Goal: Contribute content

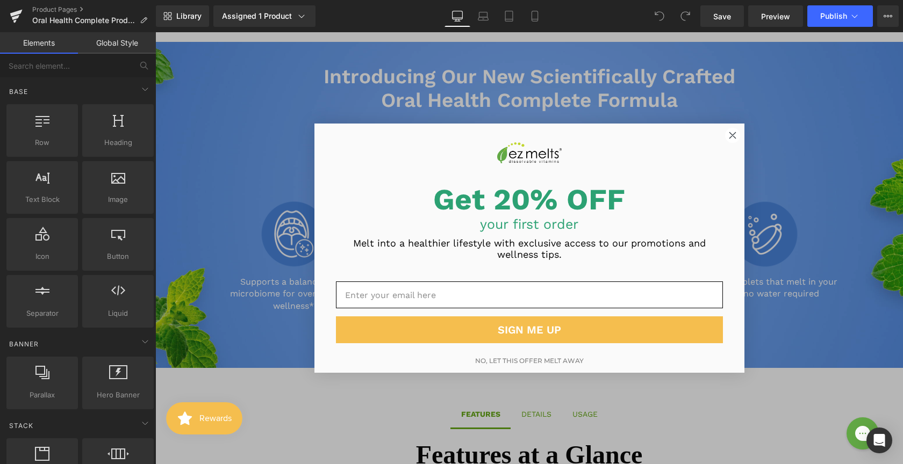
click at [731, 136] on circle "Close dialog" at bounding box center [732, 135] width 15 height 15
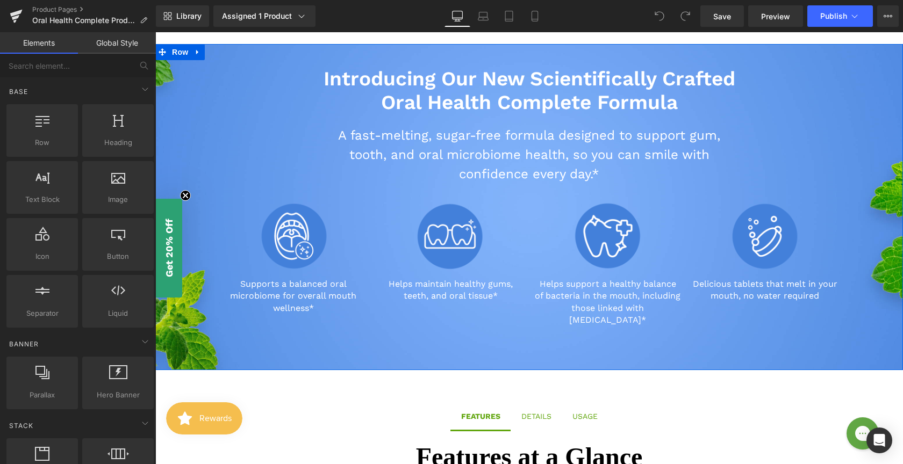
scroll to position [413, 0]
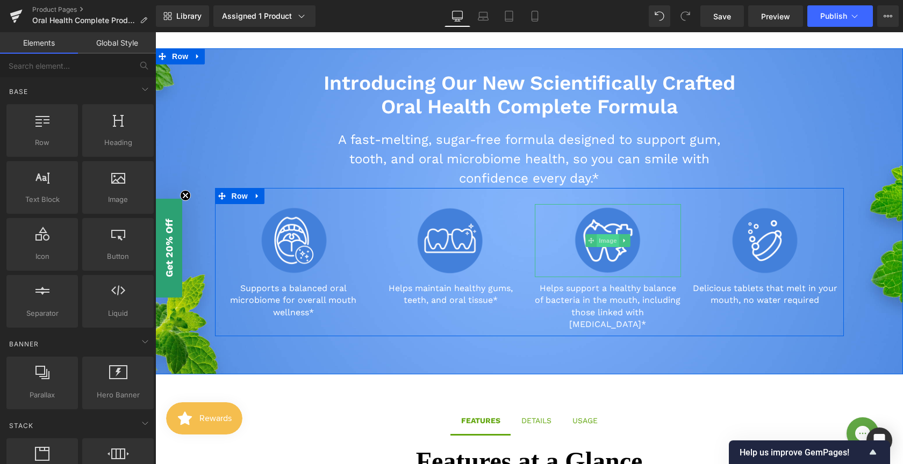
click at [601, 235] on span "Image" at bounding box center [607, 240] width 23 height 13
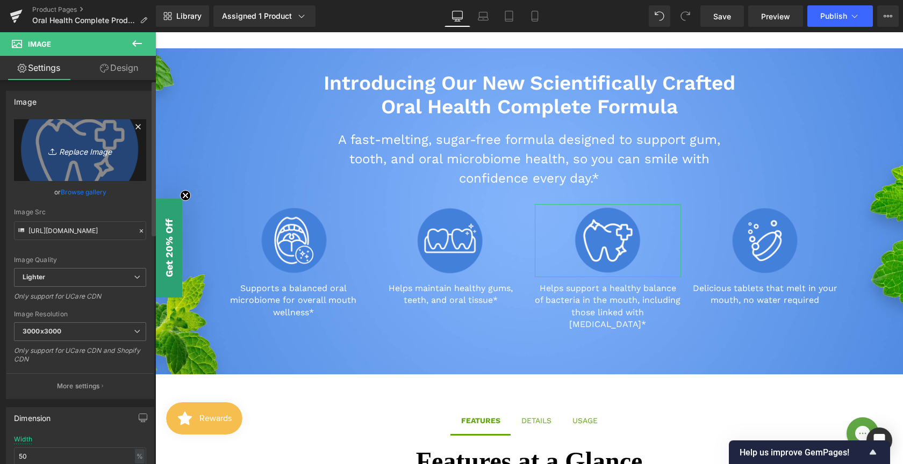
click at [80, 153] on icon "Replace Image" at bounding box center [80, 149] width 86 height 13
type input "C:\fakepath\Oral-Health-Icons-03.png"
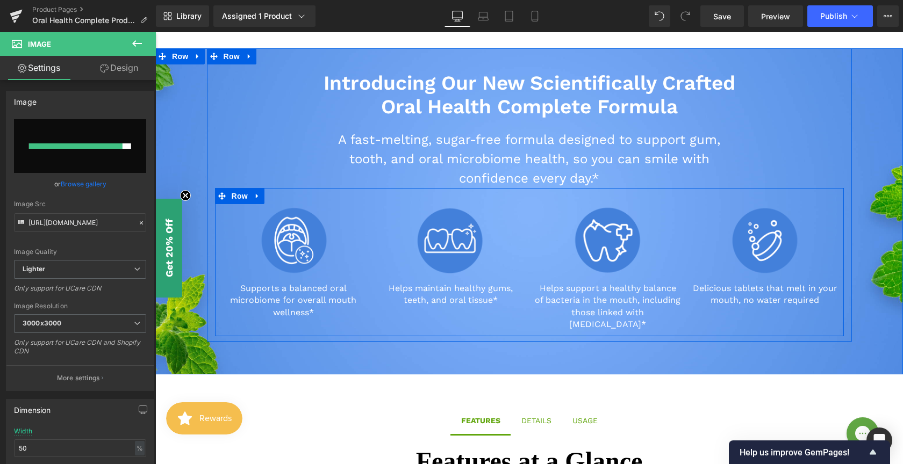
type input "[URL][DOMAIN_NAME]"
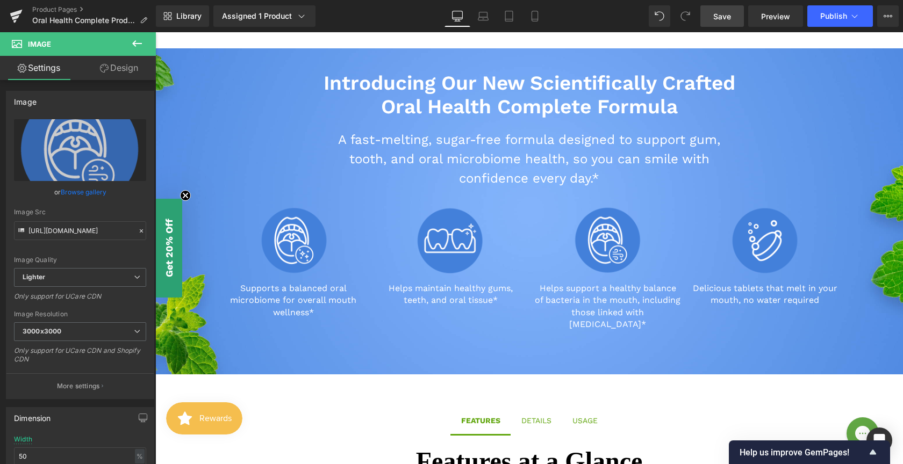
click at [726, 19] on span "Save" at bounding box center [722, 16] width 18 height 11
